Goal: Check status: Check status

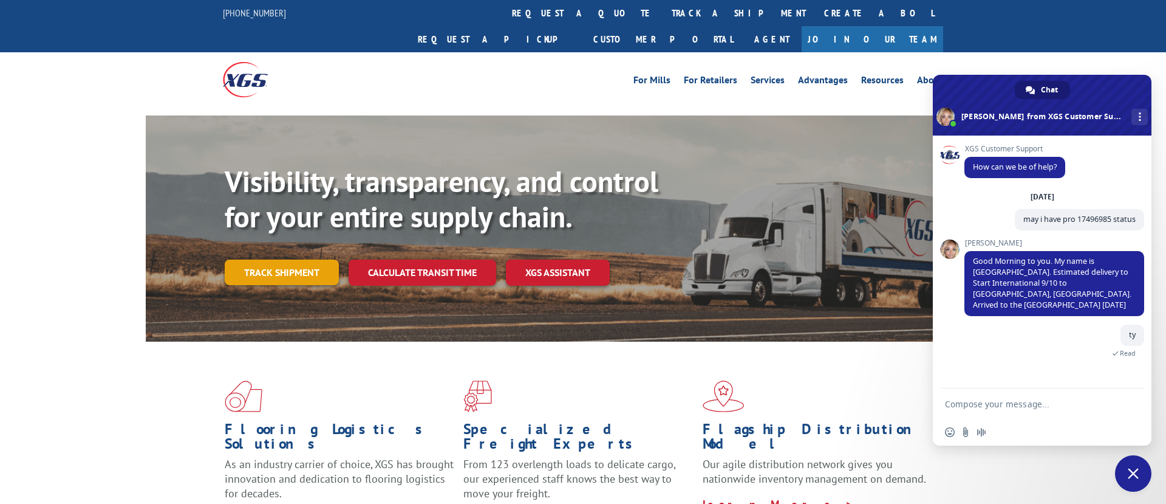
click at [309, 259] on link "Track shipment" at bounding box center [282, 272] width 114 height 26
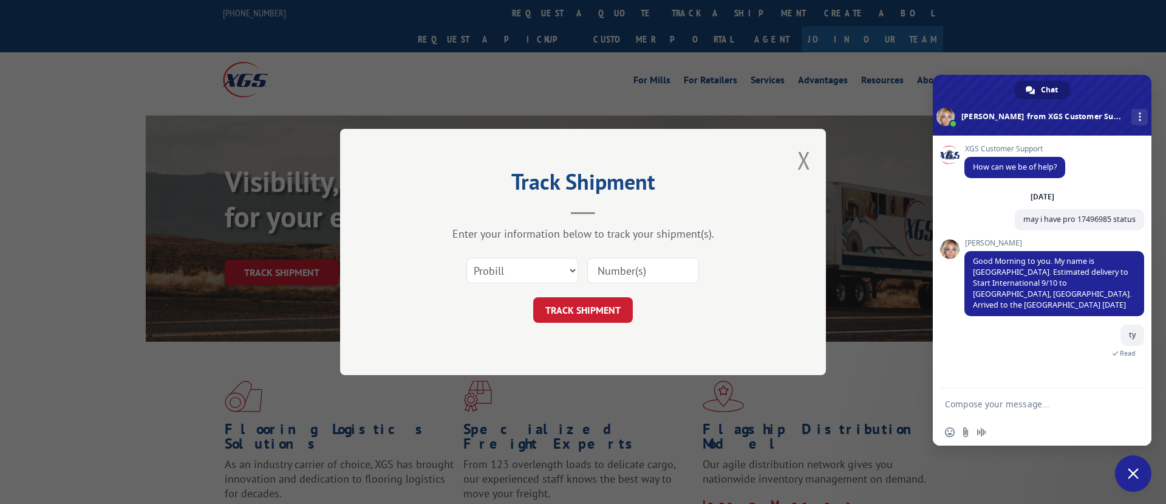
drag, startPoint x: 658, startPoint y: 273, endPoint x: 612, endPoint y: 292, distance: 49.3
click at [656, 273] on input at bounding box center [643, 271] width 112 height 26
click at [582, 307] on button "TRACK SHIPMENT" at bounding box center [583, 310] width 100 height 26
paste input "17602213"
type input "17602213"
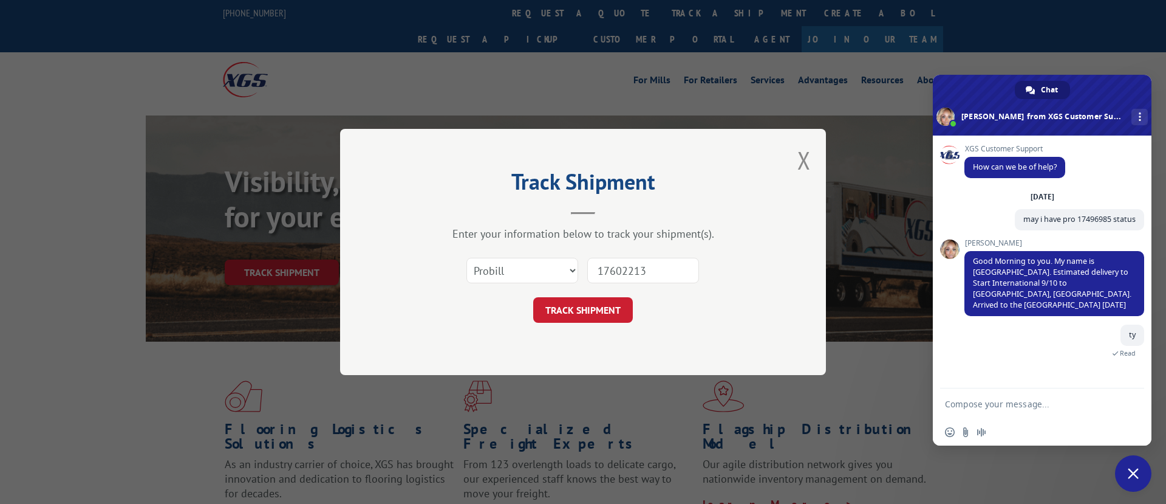
click at [596, 298] on button "TRACK SHIPMENT" at bounding box center [583, 310] width 100 height 26
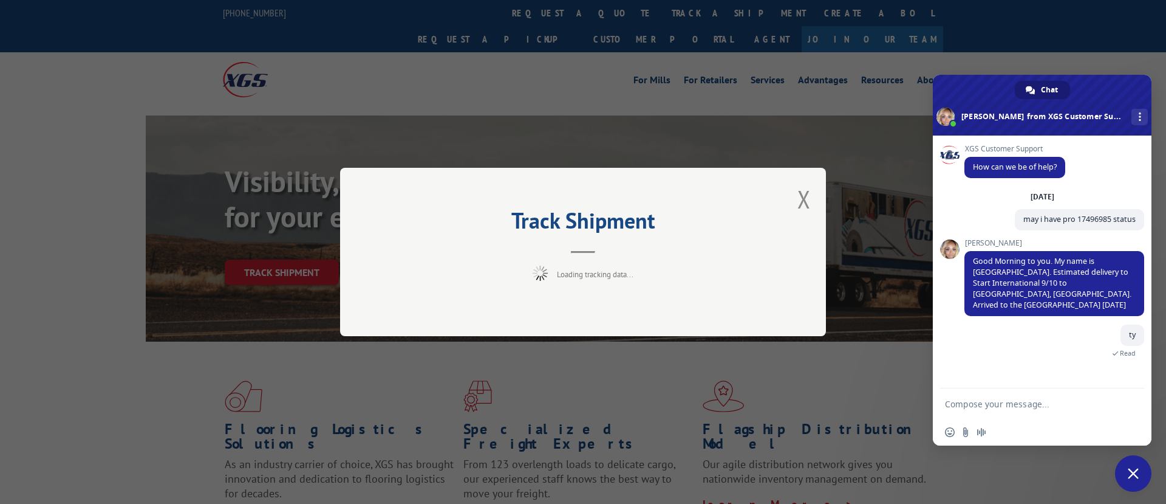
click at [1023, 409] on form at bounding box center [1029, 404] width 168 height 33
click at [1022, 405] on textarea "Compose your message..." at bounding box center [1029, 404] width 168 height 11
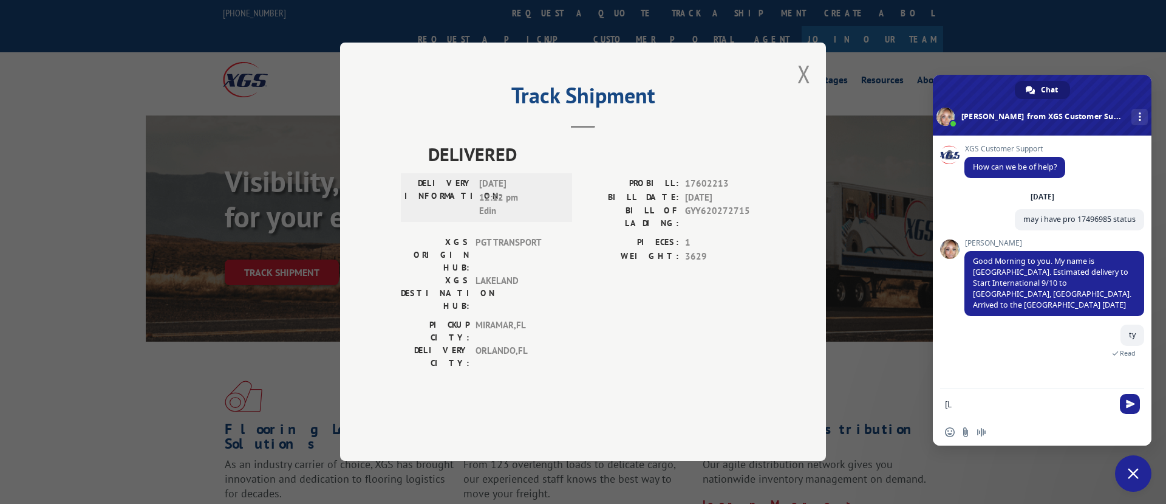
type textarea "["
type textarea "p"
type textarea "please send POD PRO 17602213"
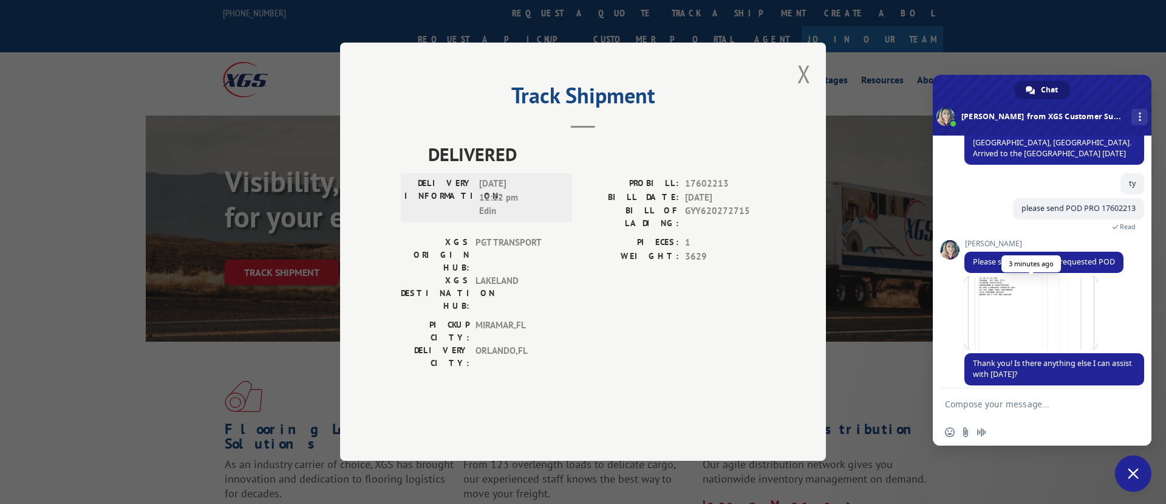
click at [1038, 281] on span at bounding box center [1032, 312] width 134 height 73
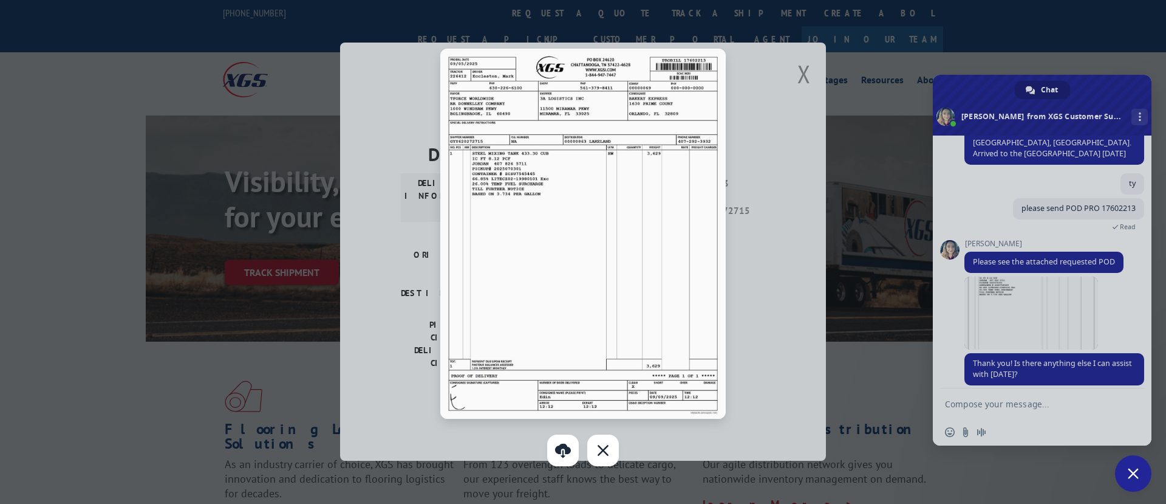
scroll to position [2, 0]
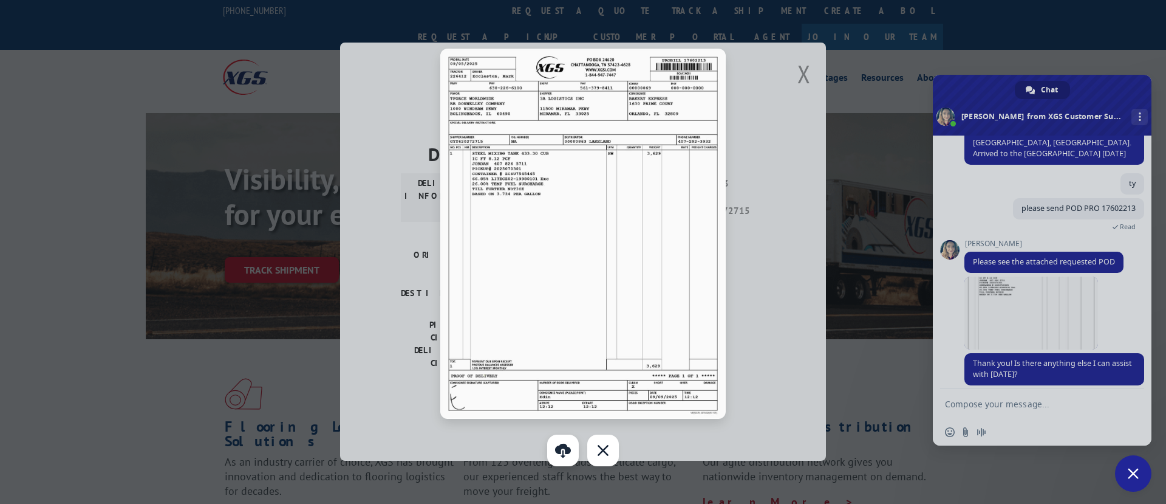
click at [558, 455] on link "Download" at bounding box center [563, 450] width 32 height 32
drag, startPoint x: 1072, startPoint y: 406, endPoint x: 1049, endPoint y: 414, distance: 24.4
click at [1070, 407] on div at bounding box center [583, 252] width 1166 height 504
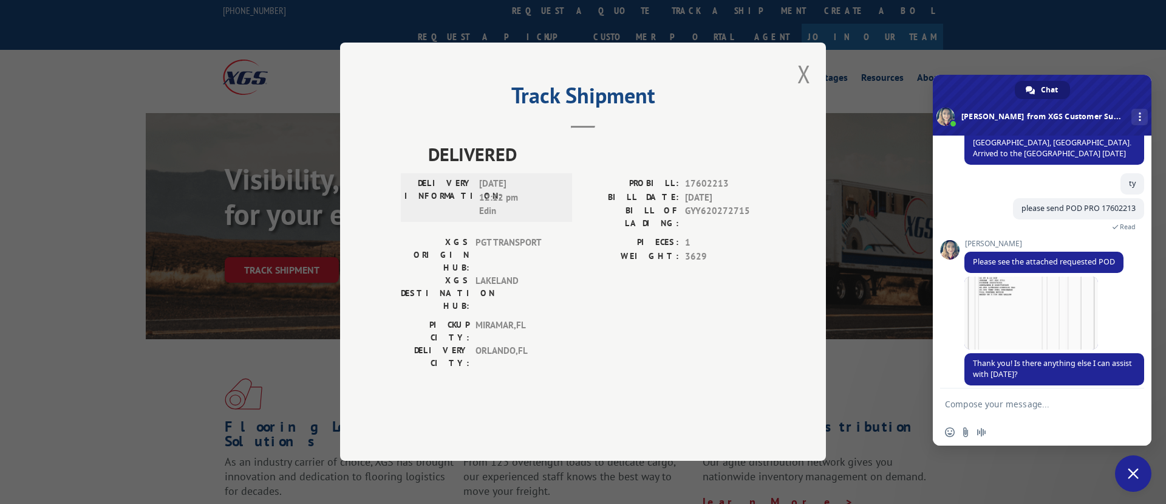
drag, startPoint x: 1049, startPoint y: 415, endPoint x: 1049, endPoint y: 402, distance: 12.8
click at [1049, 414] on form at bounding box center [1029, 404] width 168 height 33
drag, startPoint x: 1067, startPoint y: 397, endPoint x: 1040, endPoint y: 412, distance: 31.3
click at [1064, 399] on form at bounding box center [1029, 404] width 168 height 33
click at [1041, 412] on form at bounding box center [1029, 404] width 168 height 33
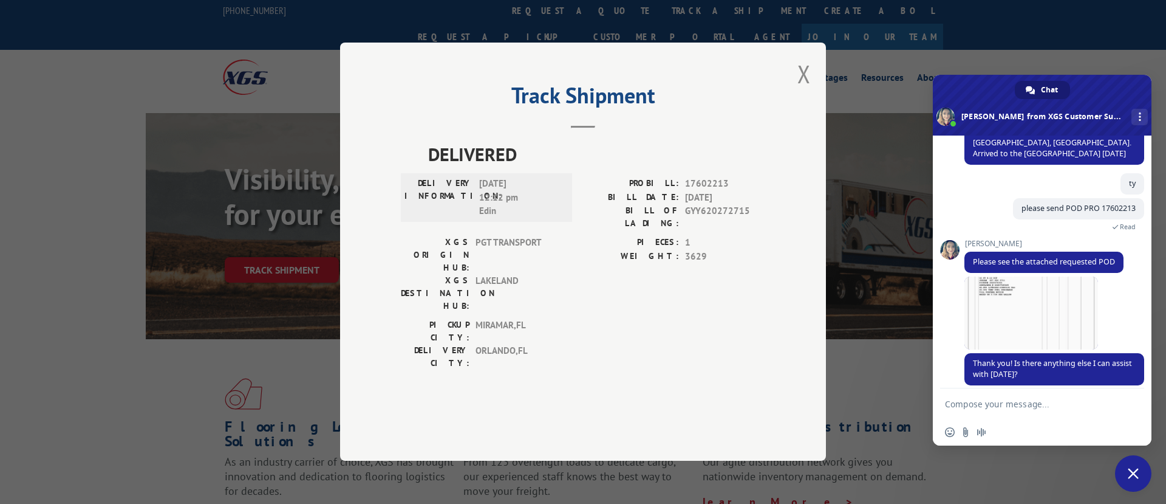
click at [1039, 409] on form at bounding box center [1029, 404] width 168 height 33
click at [1038, 405] on textarea "Compose your message..." at bounding box center [1029, 404] width 168 height 11
type textarea "ty"
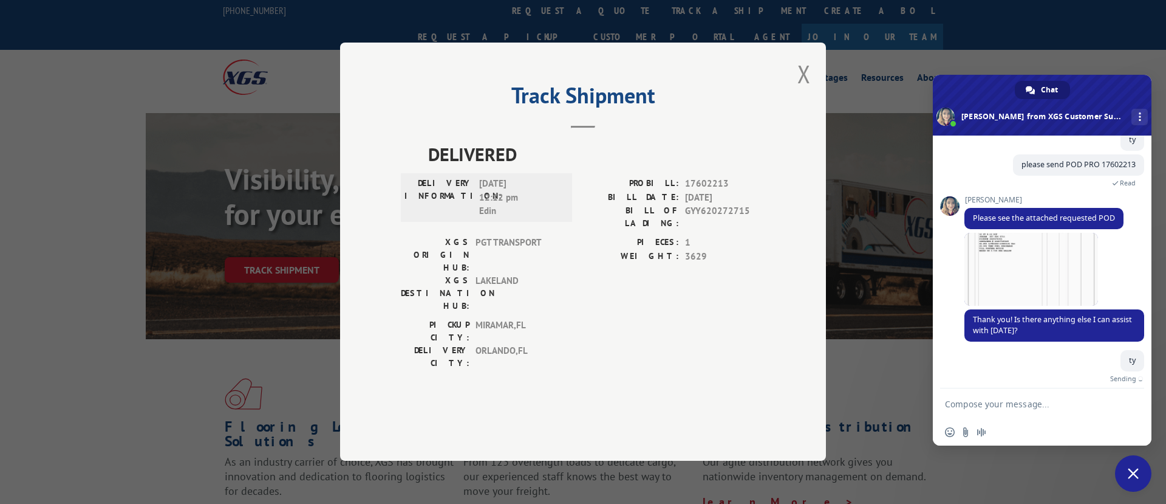
scroll to position [181, 0]
